Goal: Task Accomplishment & Management: Complete application form

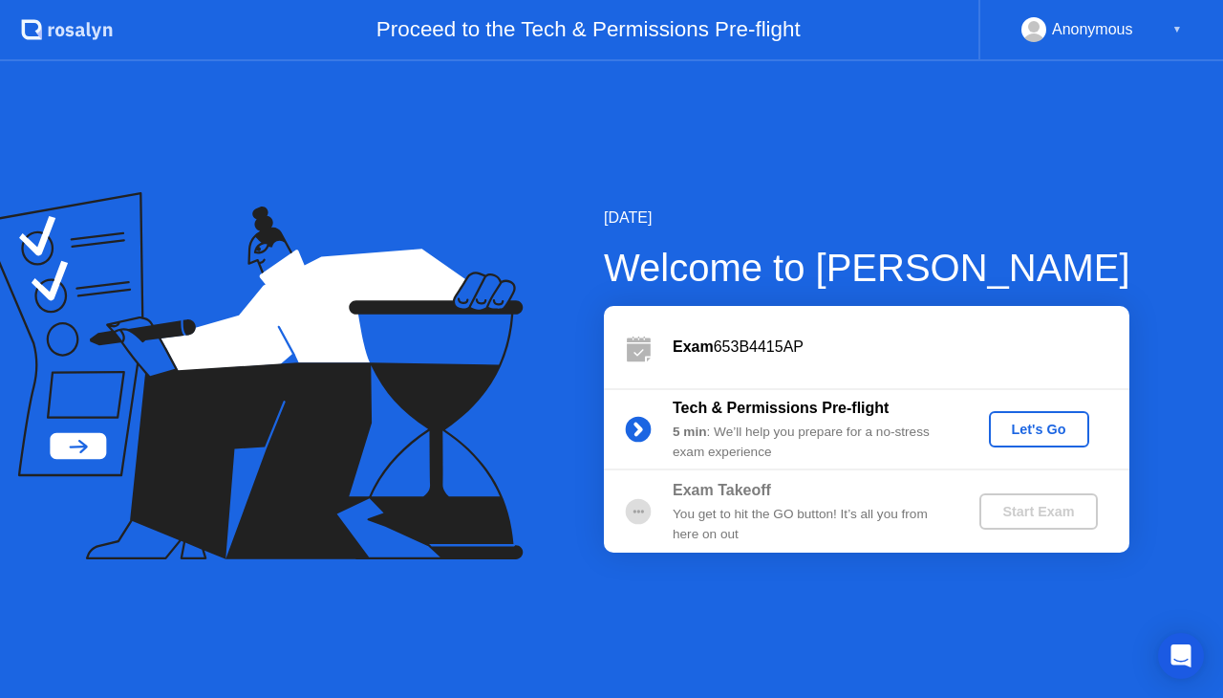
click at [1019, 417] on button "Let's Go" at bounding box center [1039, 429] width 100 height 36
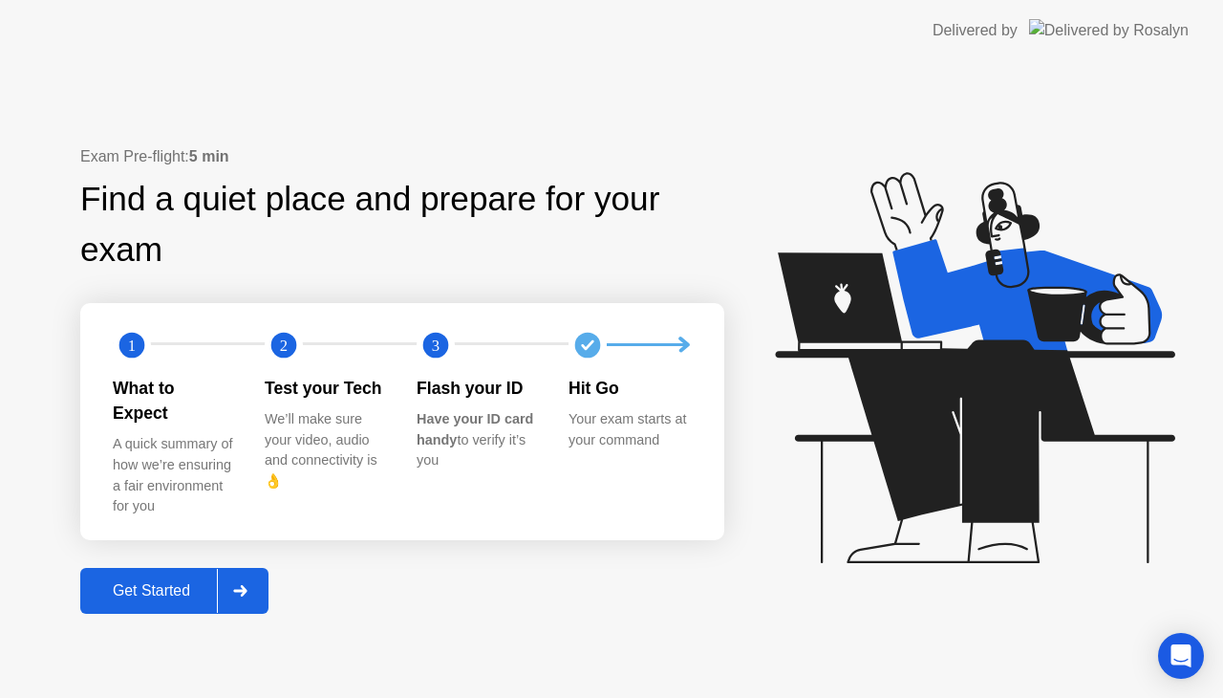
click at [263, 569] on div at bounding box center [240, 591] width 46 height 44
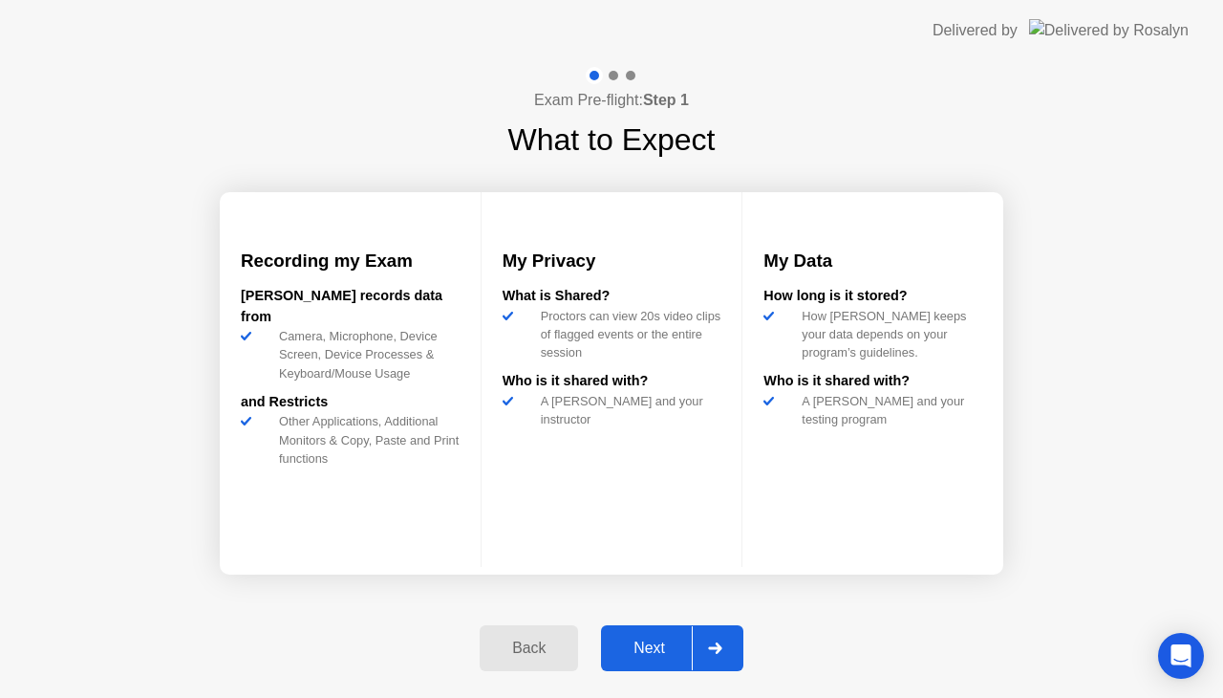
click at [659, 640] on div "Next" at bounding box center [649, 647] width 85 height 17
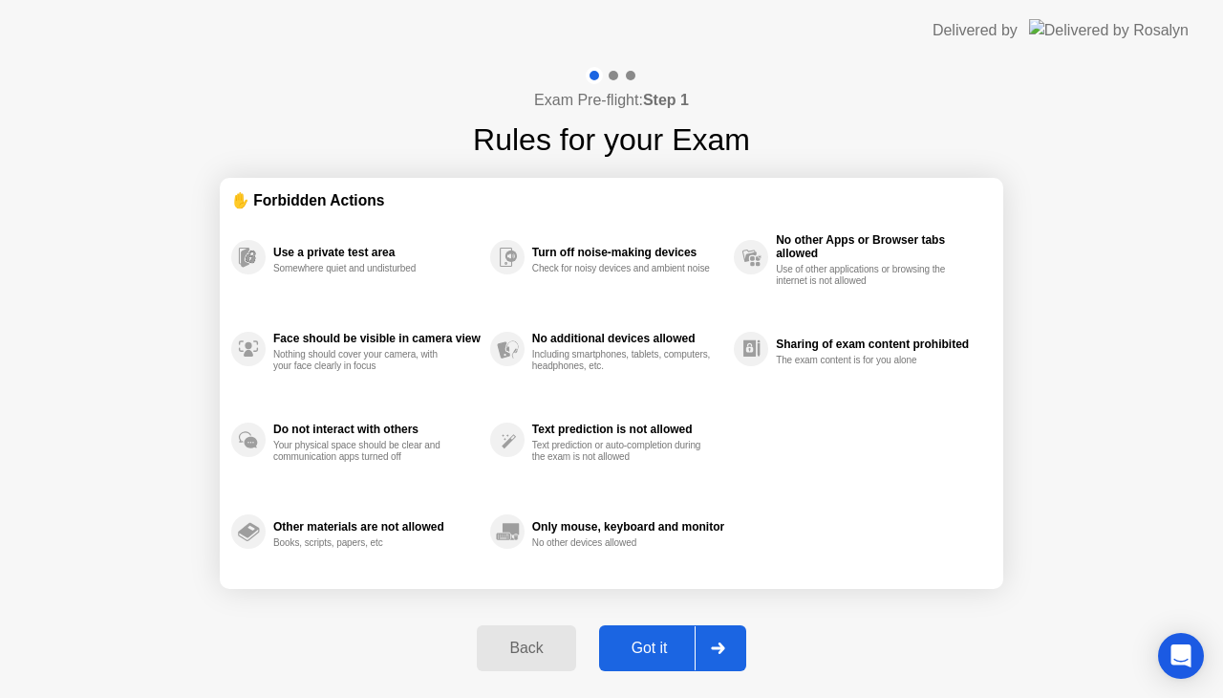
click at [659, 640] on div "Got it" at bounding box center [650, 647] width 90 height 17
select select "**********"
select select "*******"
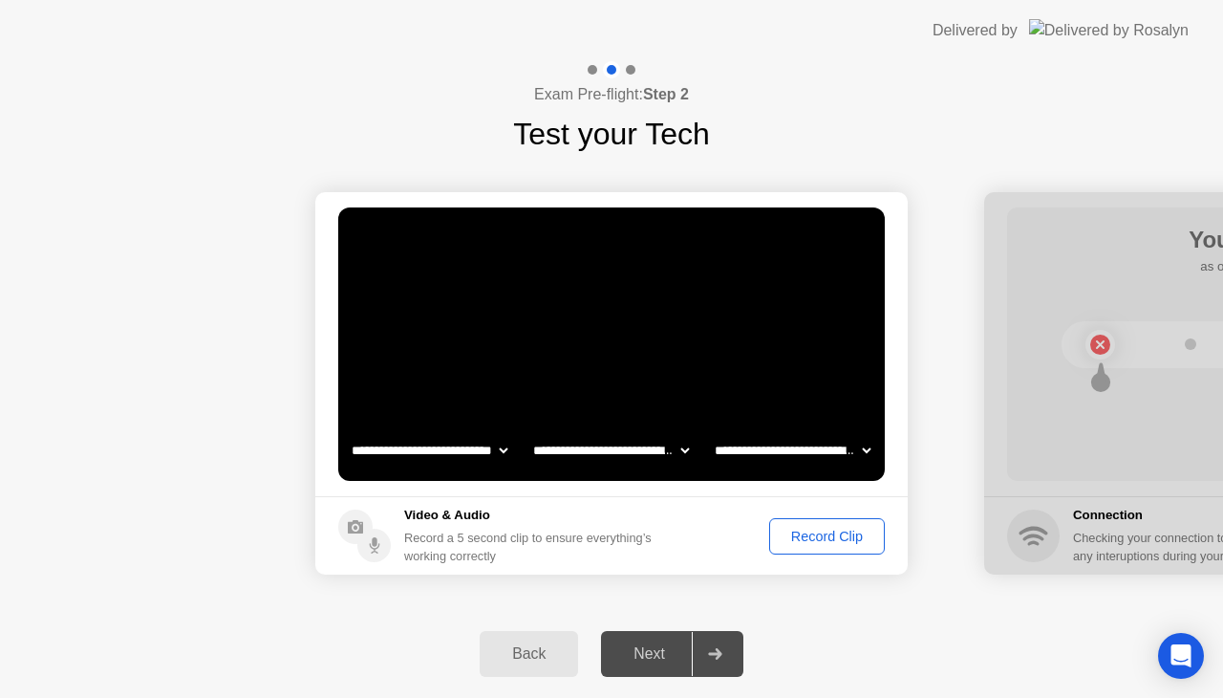
click at [782, 544] on div "Record Clip" at bounding box center [827, 536] width 102 height 15
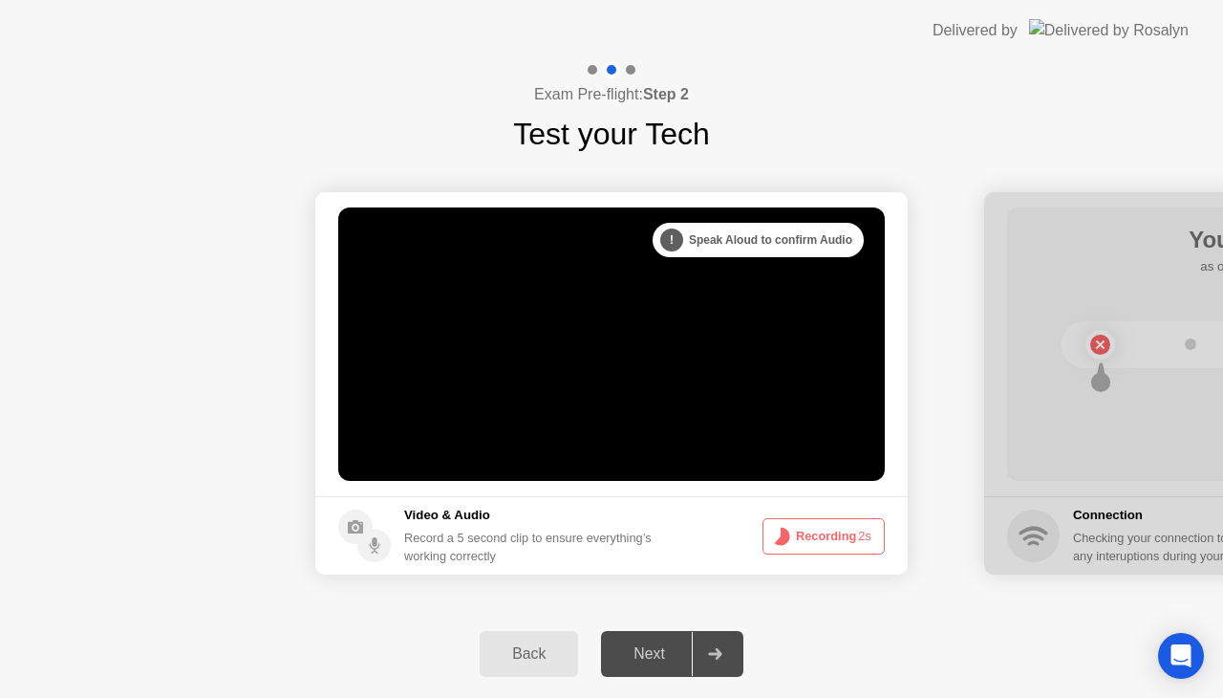
click at [782, 541] on circle at bounding box center [781, 536] width 10 height 10
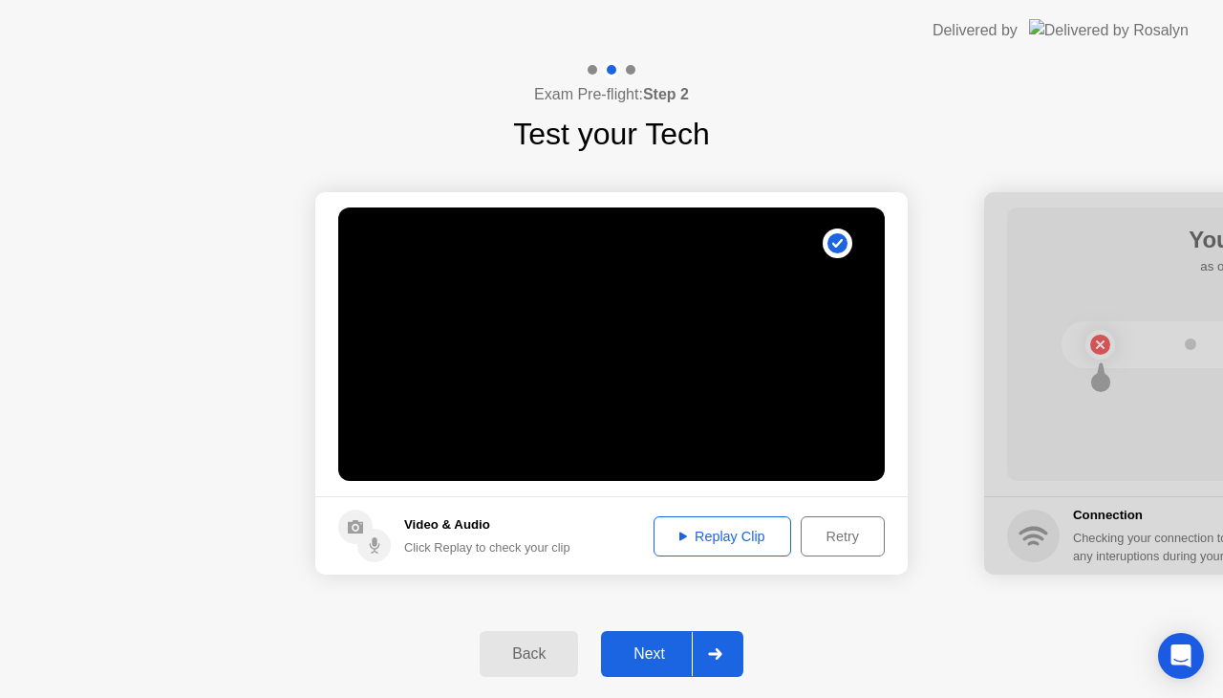
click at [731, 543] on div "Replay Clip" at bounding box center [722, 536] width 124 height 15
click at [673, 648] on div "Next" at bounding box center [649, 653] width 85 height 17
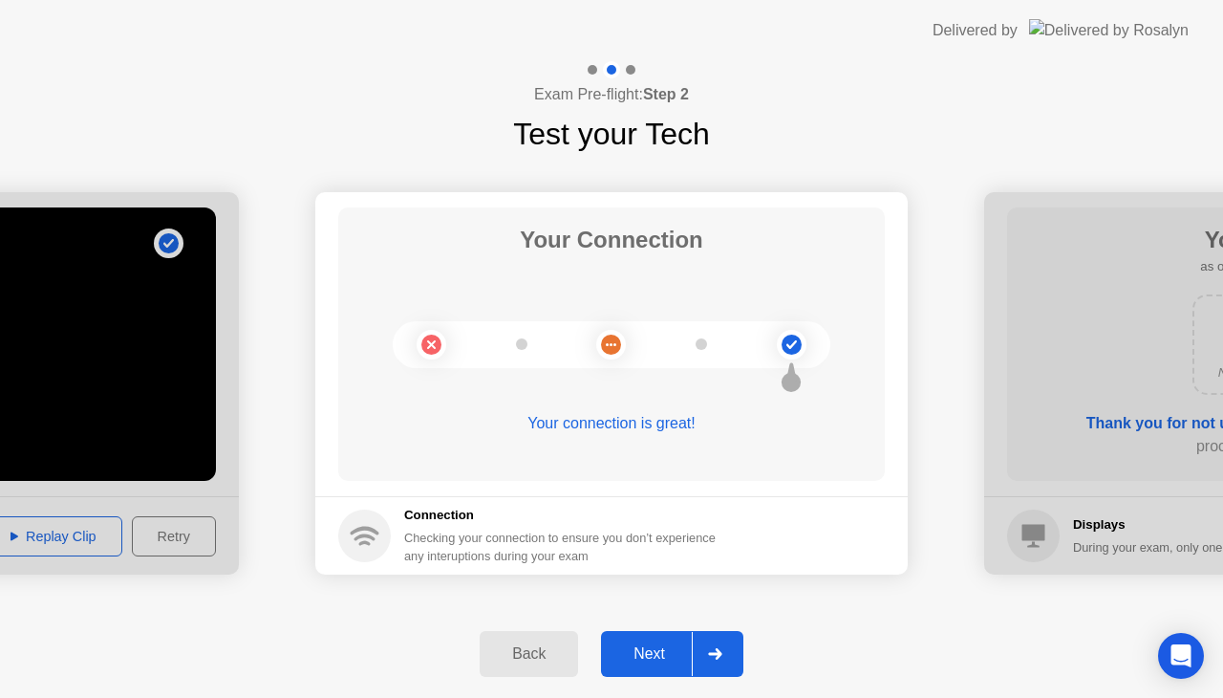
click at [700, 650] on div at bounding box center [715, 654] width 46 height 44
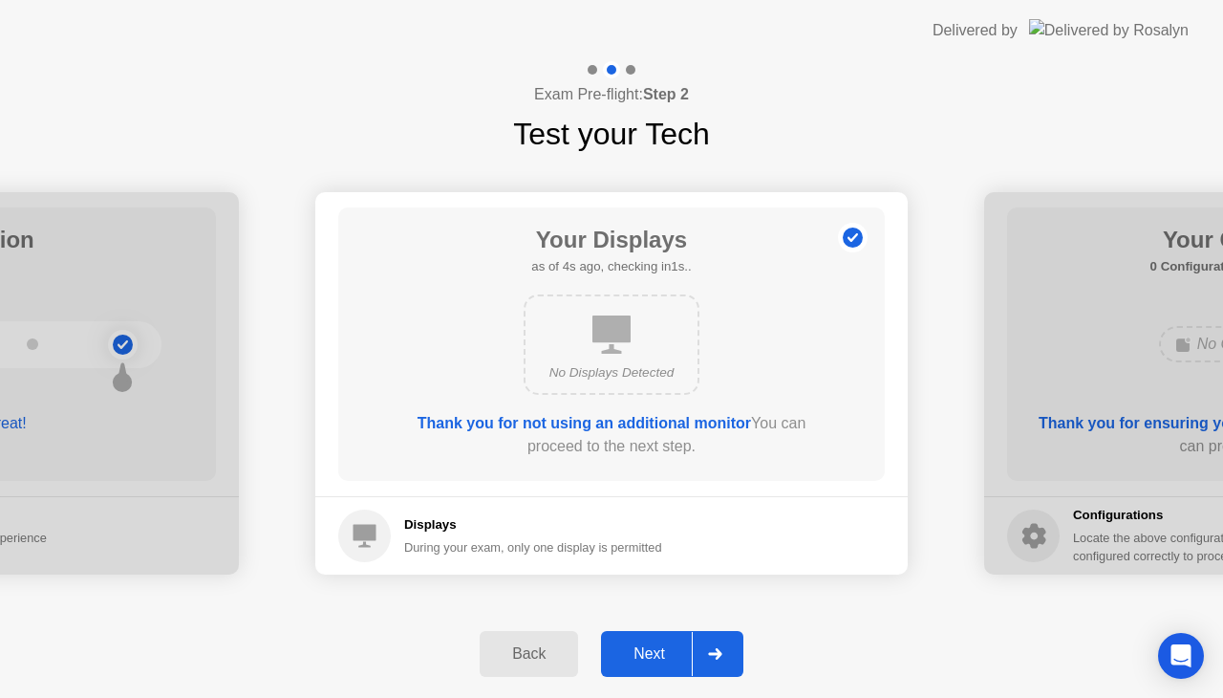
click at [684, 637] on button "Next" at bounding box center [672, 654] width 142 height 46
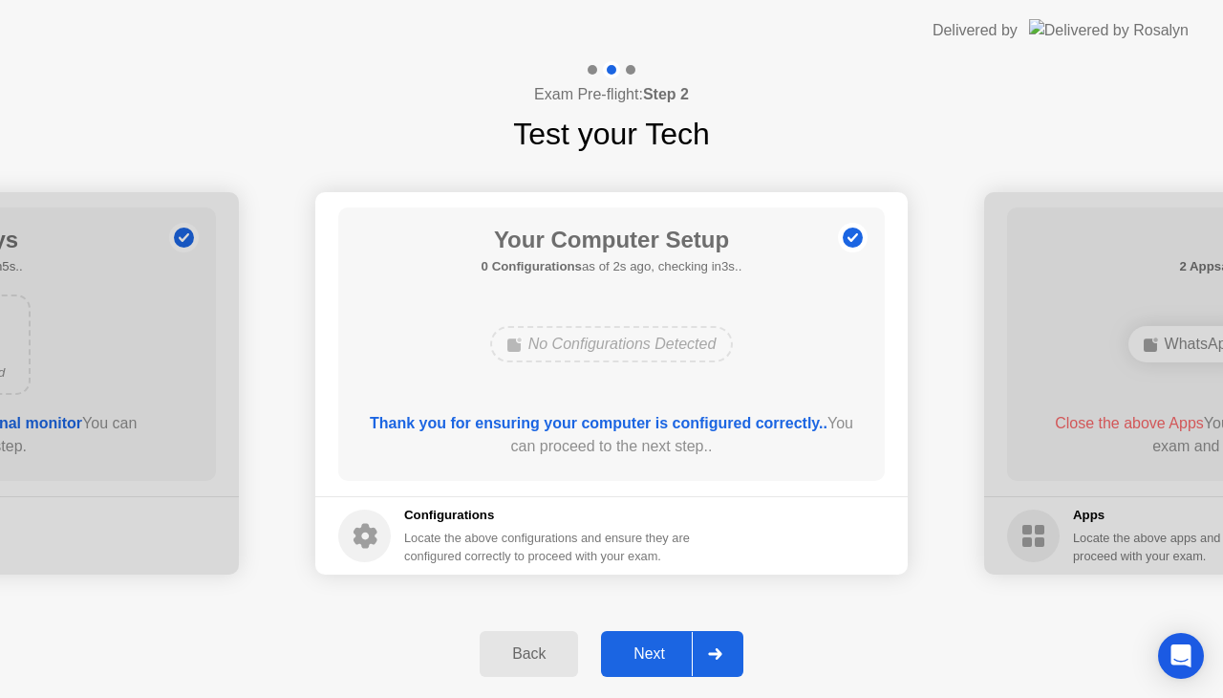
click at [684, 637] on button "Next" at bounding box center [672, 654] width 142 height 46
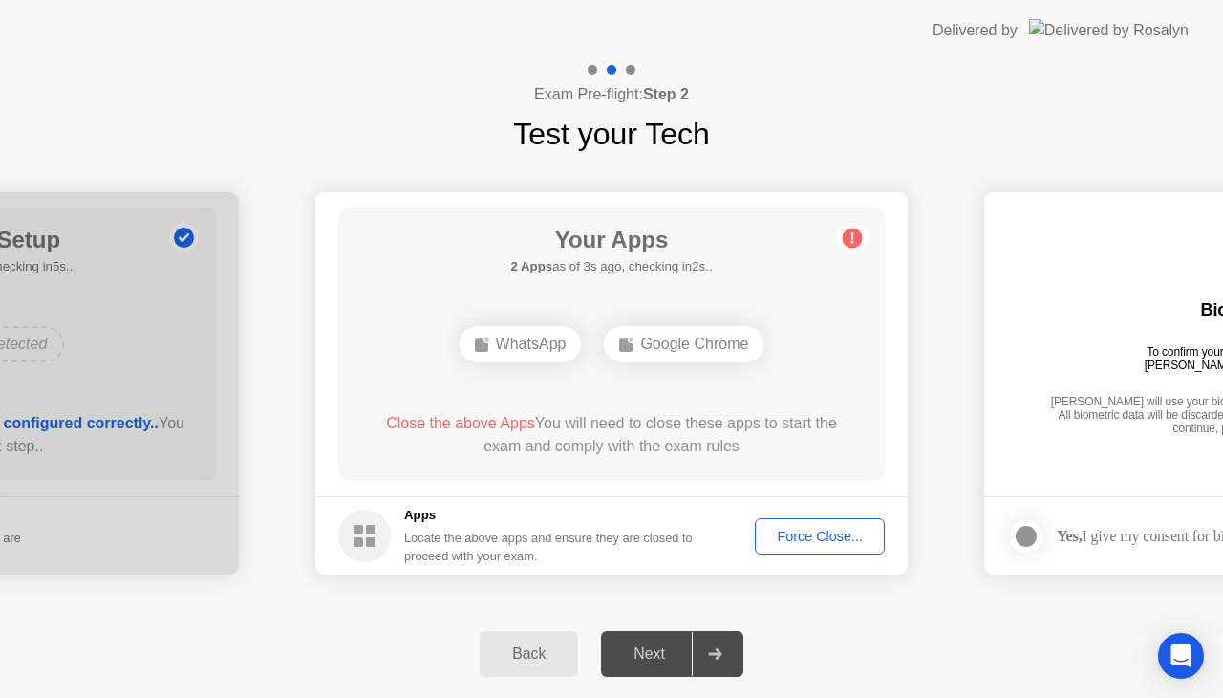
click at [824, 534] on div "Force Close..." at bounding box center [820, 536] width 117 height 15
click at [682, 645] on div "Next" at bounding box center [649, 653] width 85 height 17
click at [625, 514] on h5 "Apps" at bounding box center [549, 515] width 290 height 19
click at [816, 534] on div "Force Close..." at bounding box center [820, 536] width 117 height 15
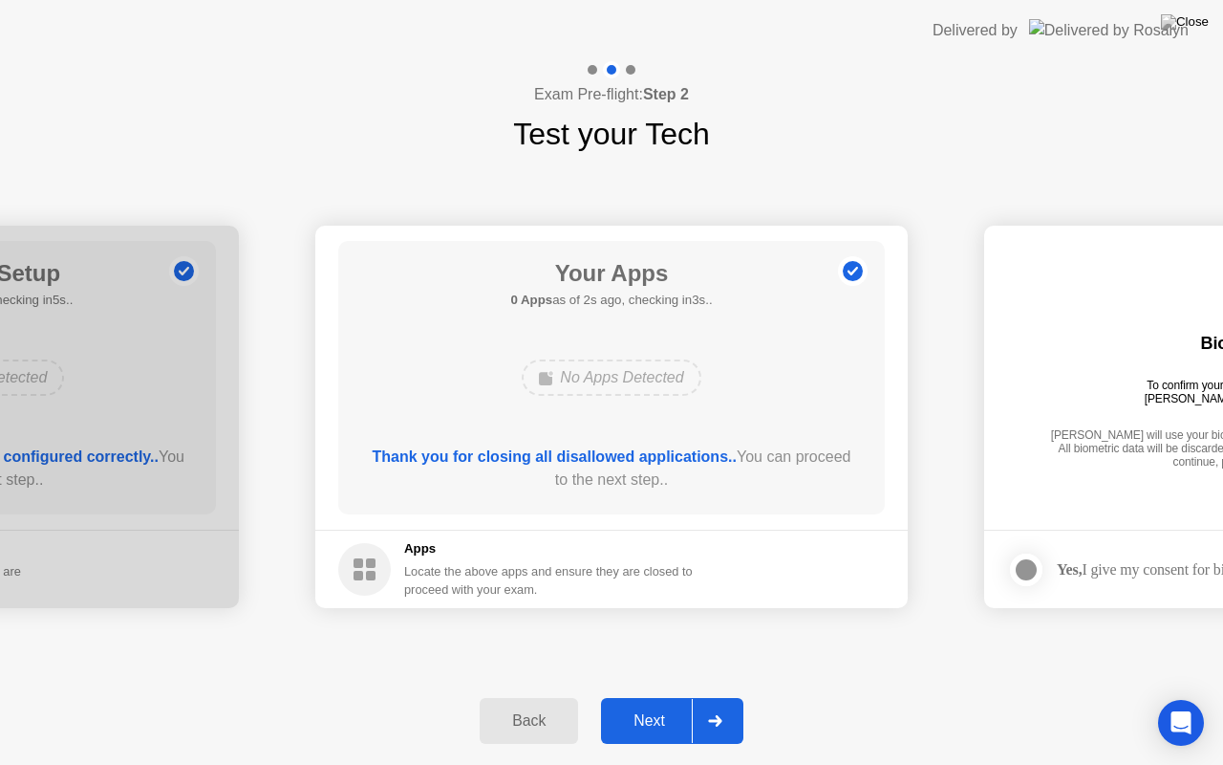
click at [677, 697] on button "Next" at bounding box center [672, 721] width 142 height 46
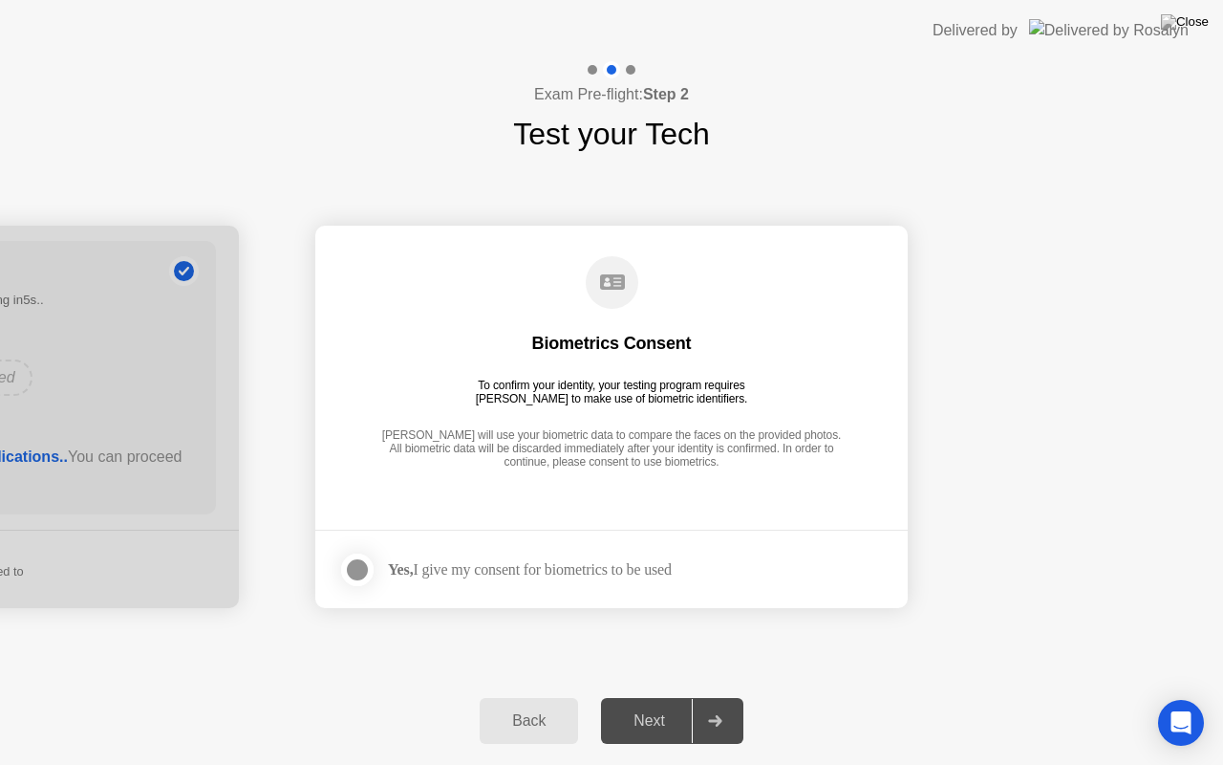
click at [436, 554] on div "Yes, I give my consent for biometrics to be used" at bounding box center [505, 570] width 334 height 38
click at [388, 568] on strong "Yes," at bounding box center [400, 569] width 25 height 16
click at [356, 566] on div at bounding box center [357, 569] width 23 height 23
click at [709, 697] on div at bounding box center [715, 721] width 46 height 44
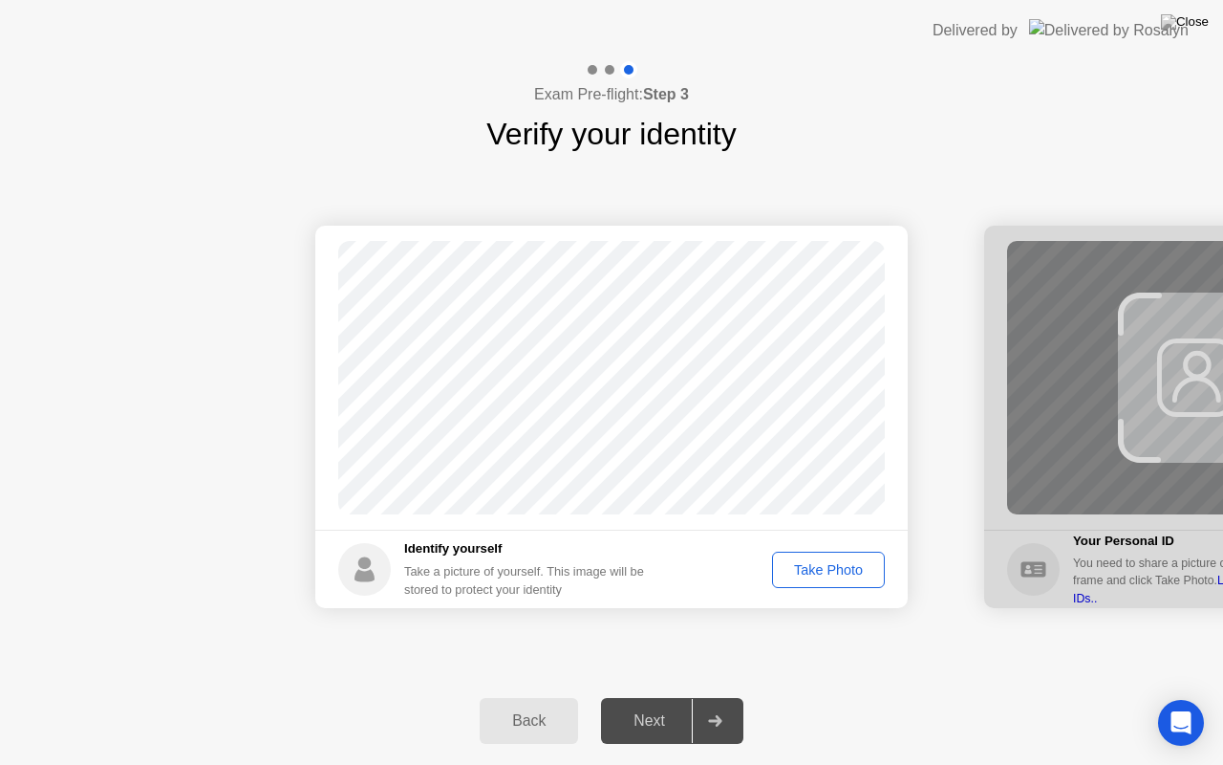
click at [817, 575] on div "Take Photo" at bounding box center [828, 569] width 99 height 15
click at [674, 697] on div "Next" at bounding box center [649, 720] width 85 height 17
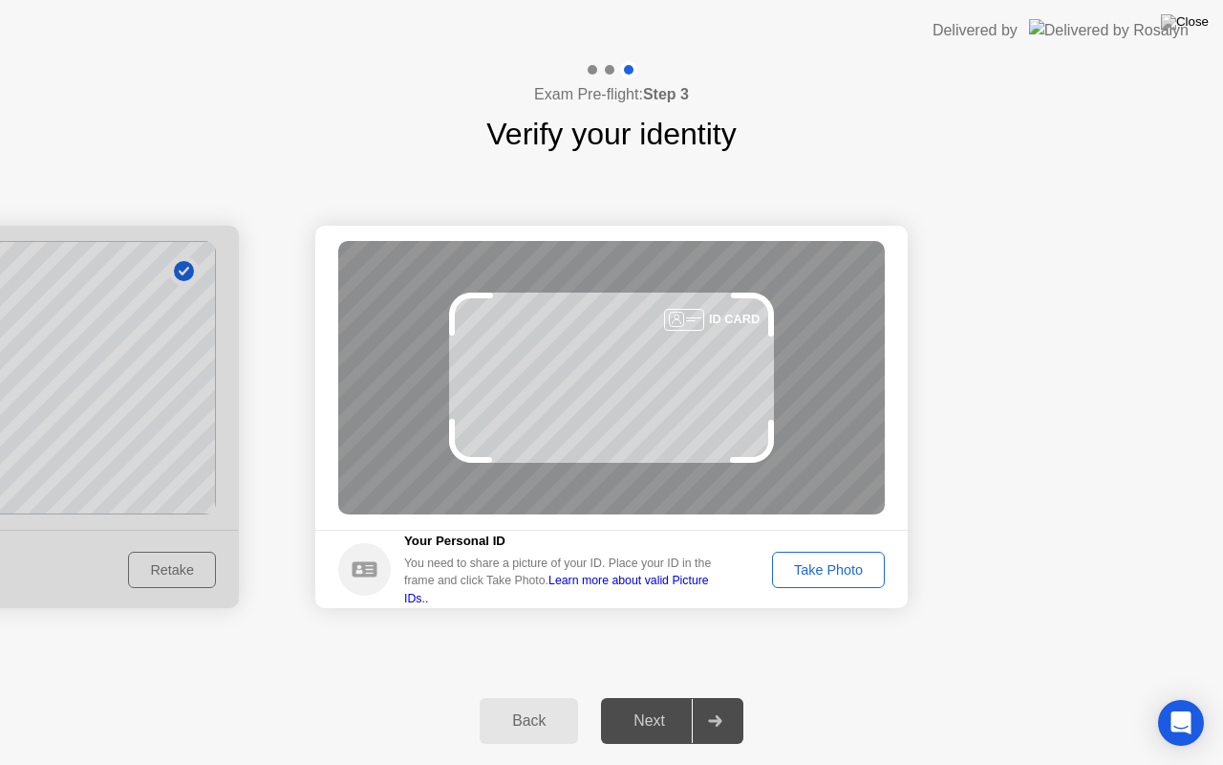
click at [816, 566] on div "Take Photo" at bounding box center [828, 569] width 99 height 15
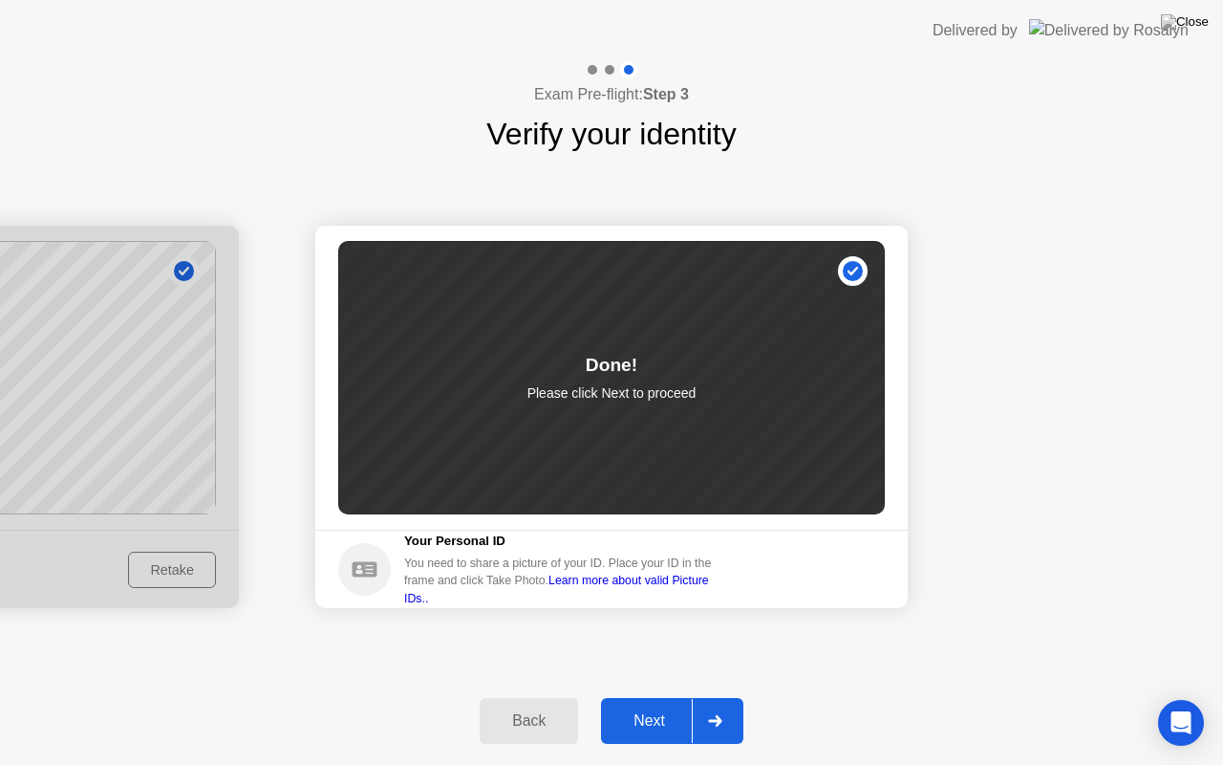
click at [709, 697] on div at bounding box center [715, 721] width 46 height 44
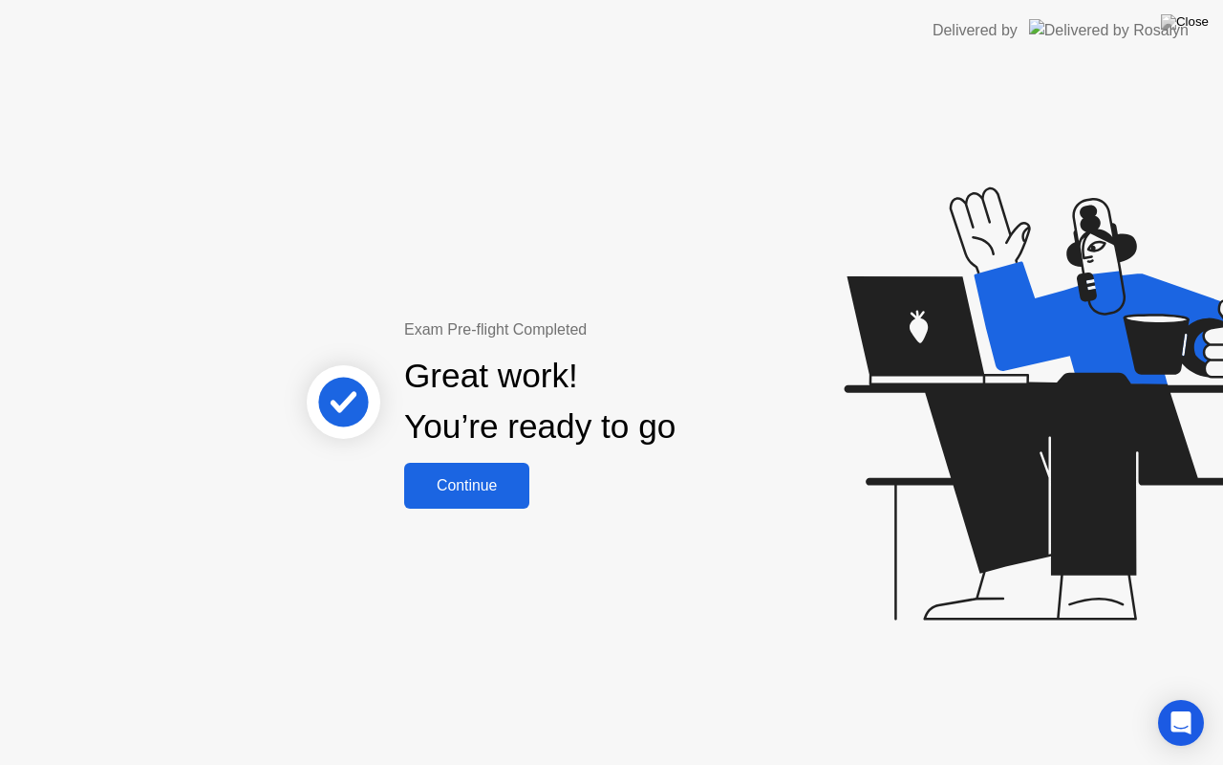
click at [493, 482] on div "Continue" at bounding box center [467, 485] width 114 height 17
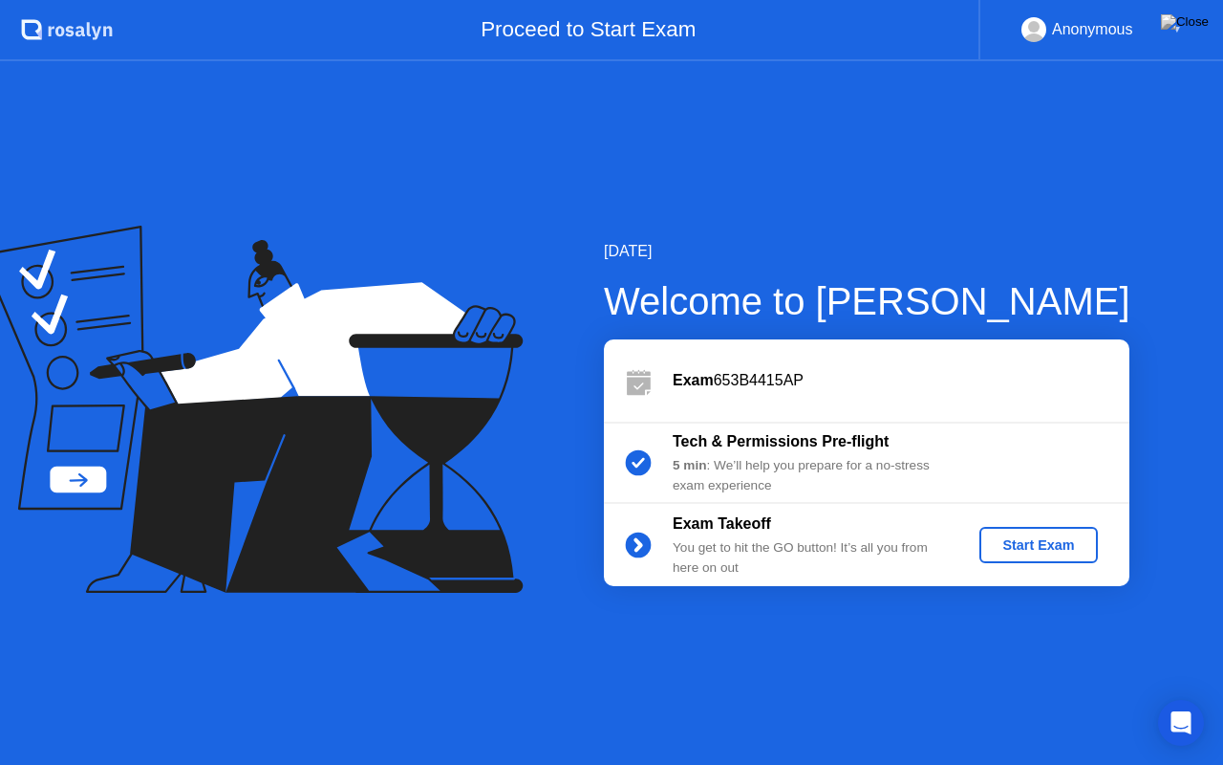
click at [1036, 550] on div "Start Exam" at bounding box center [1038, 544] width 102 height 15
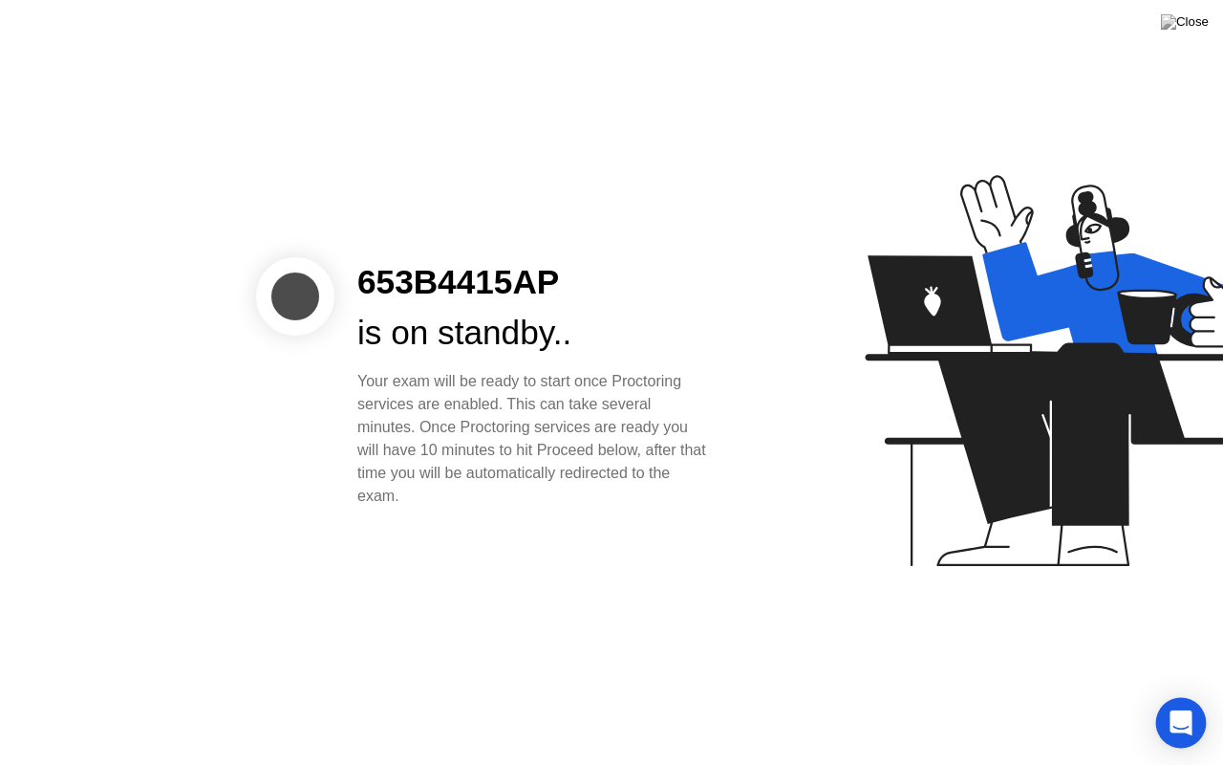
click at [1174, 697] on icon "Open Intercom Messenger" at bounding box center [1181, 722] width 22 height 25
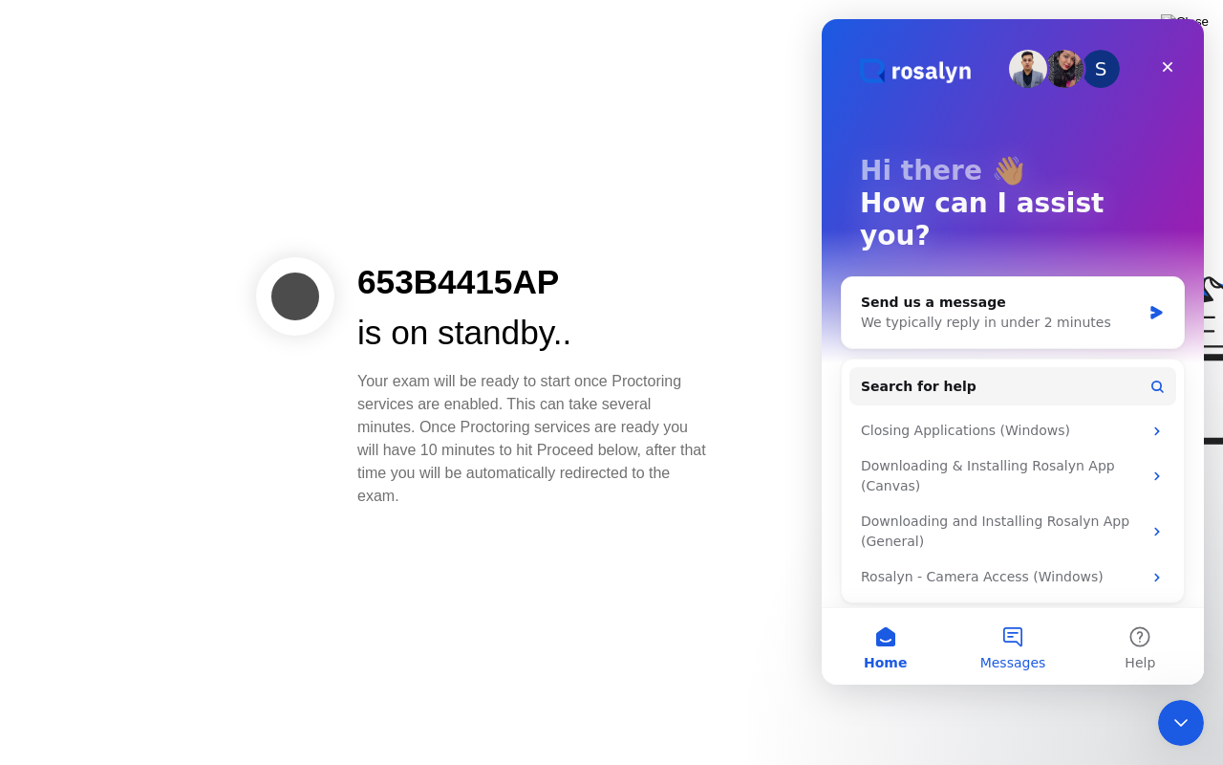
click at [1015, 644] on button "Messages" at bounding box center [1012, 646] width 127 height 76
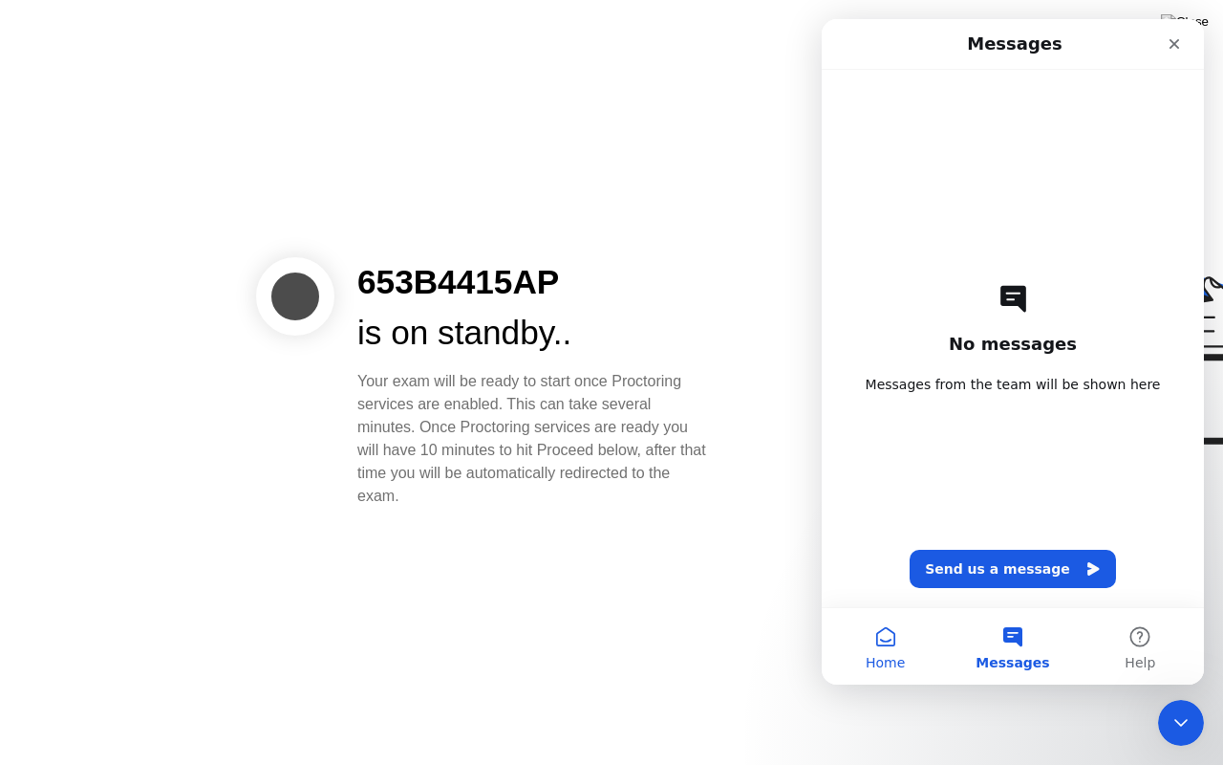
click at [918, 635] on button "Home" at bounding box center [885, 646] width 127 height 76
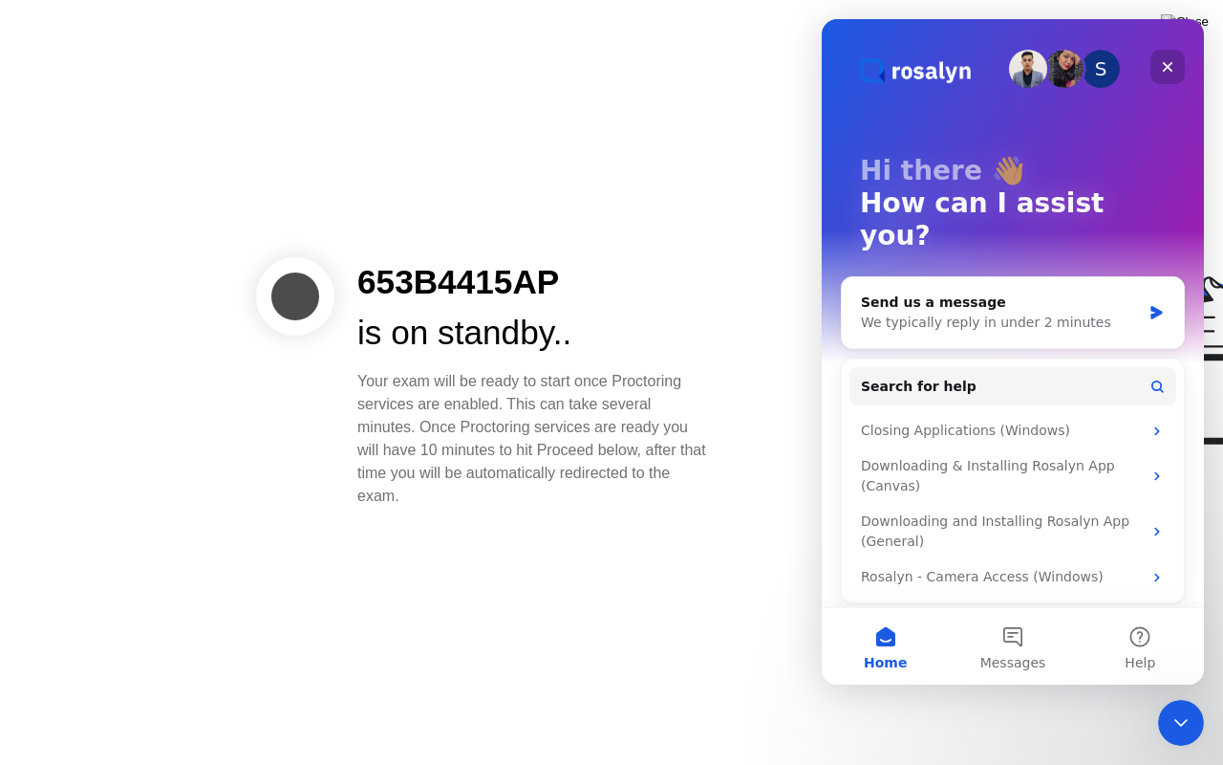
click at [1172, 75] on div "Close" at bounding box center [1168, 67] width 34 height 34
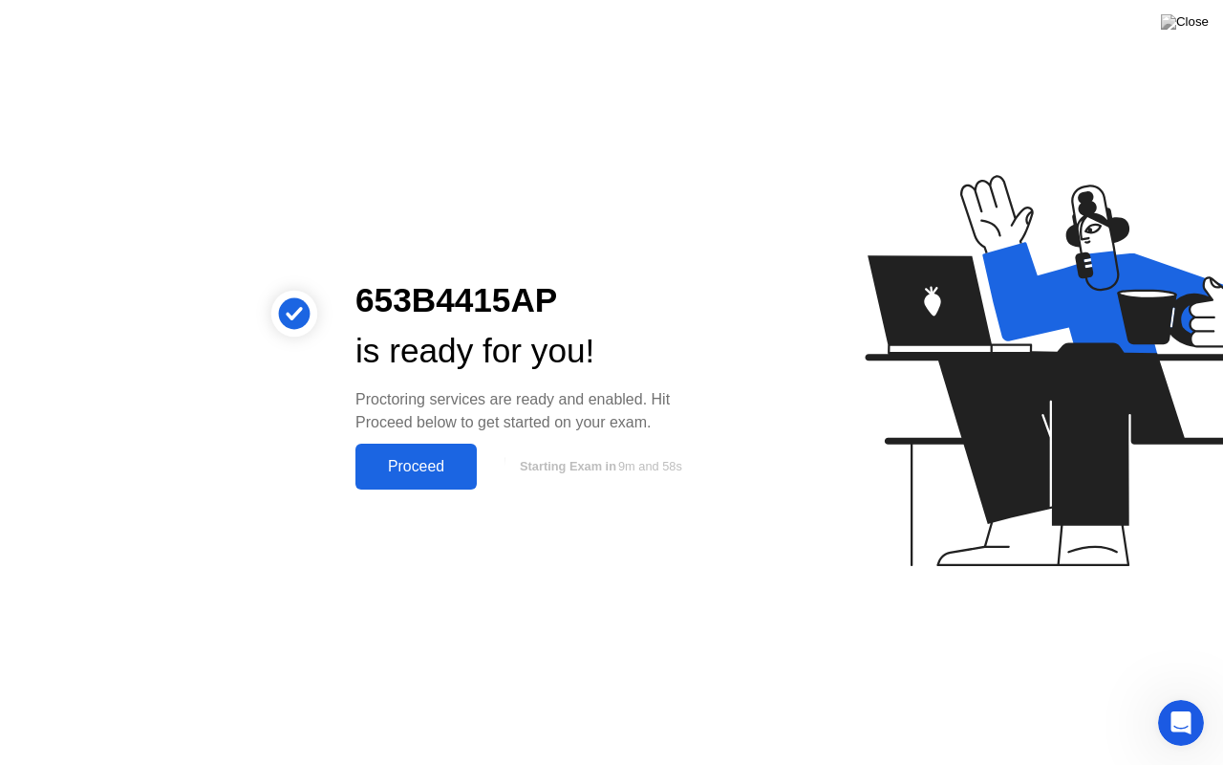
click at [447, 465] on div "Proceed" at bounding box center [416, 466] width 110 height 17
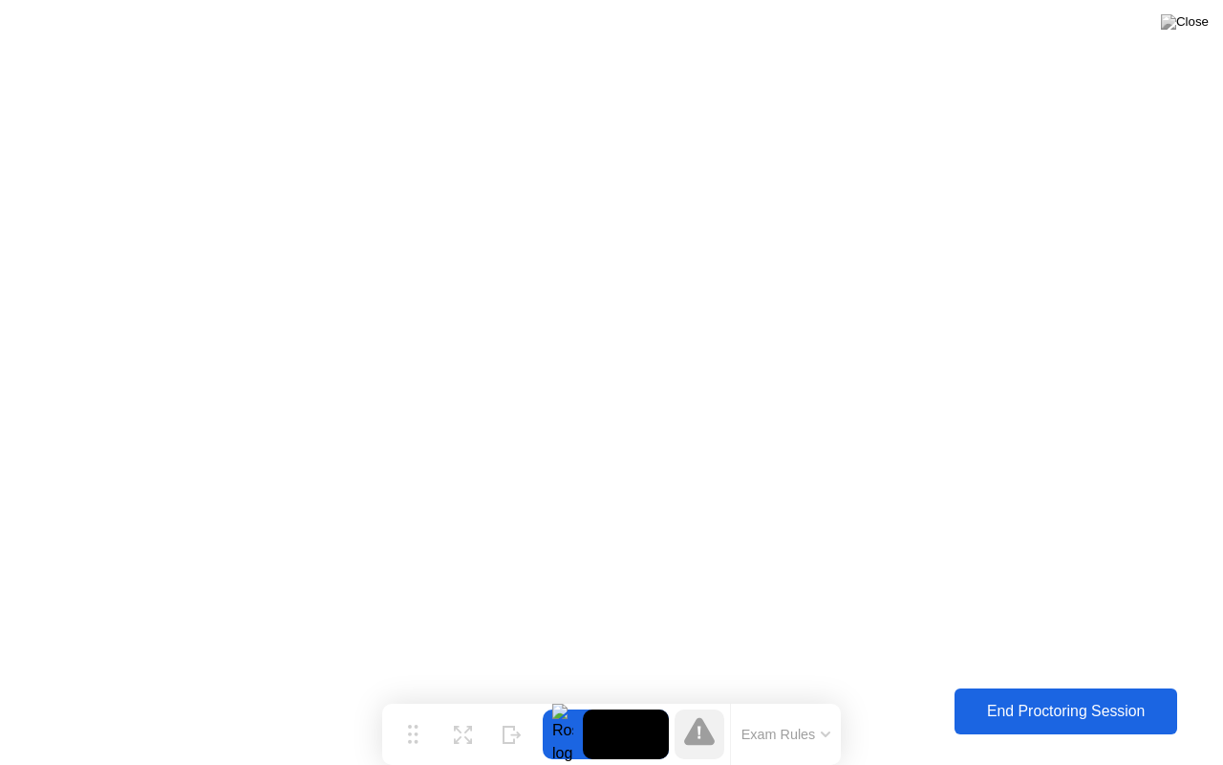
click at [1054, 697] on div "End Proctoring Session" at bounding box center [1066, 710] width 211 height 17
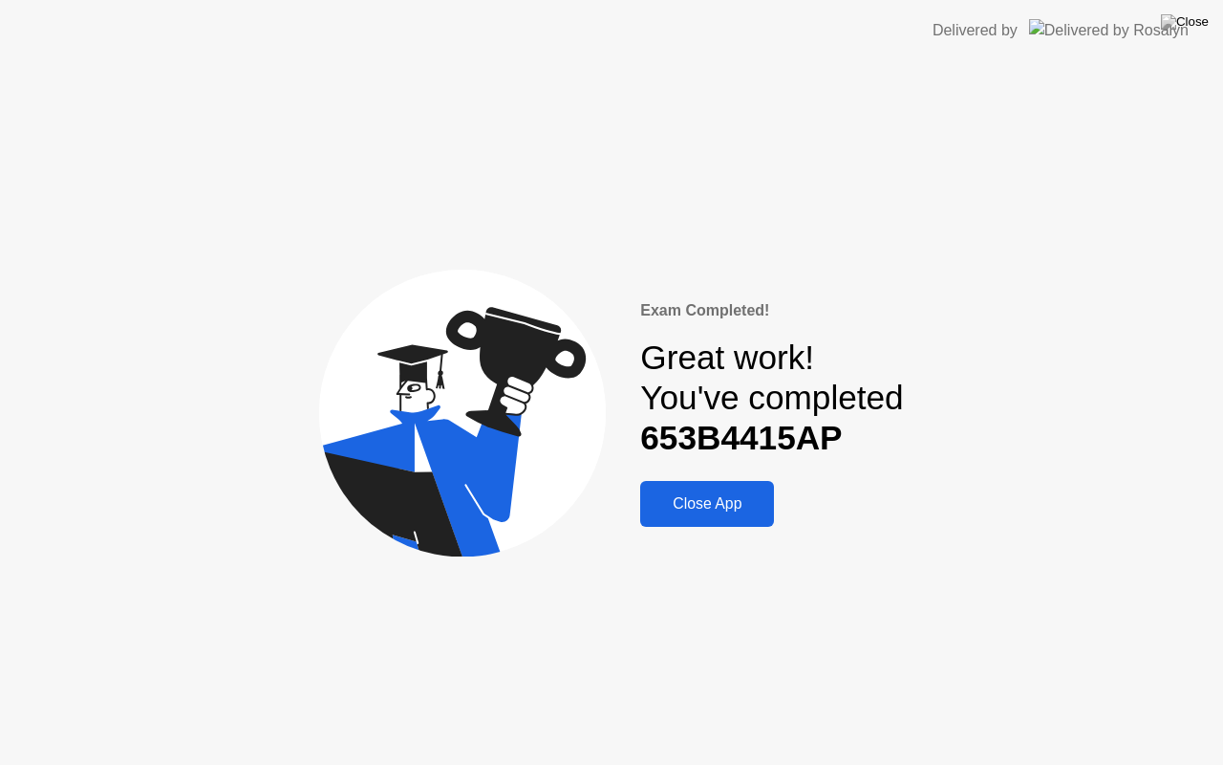
click at [715, 508] on div "Close App" at bounding box center [707, 503] width 122 height 17
